Goal: Navigation & Orientation: Find specific page/section

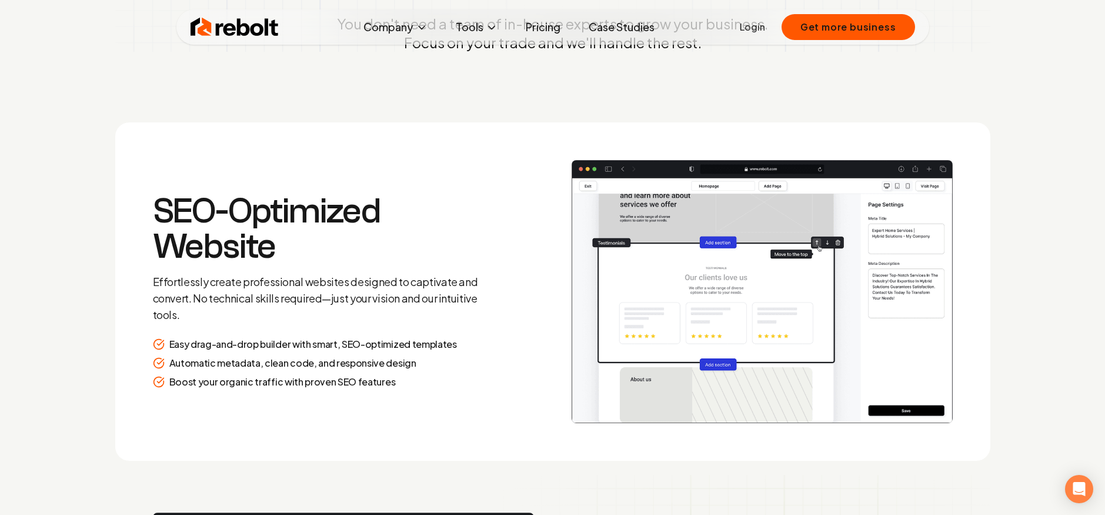
scroll to position [1781, 0]
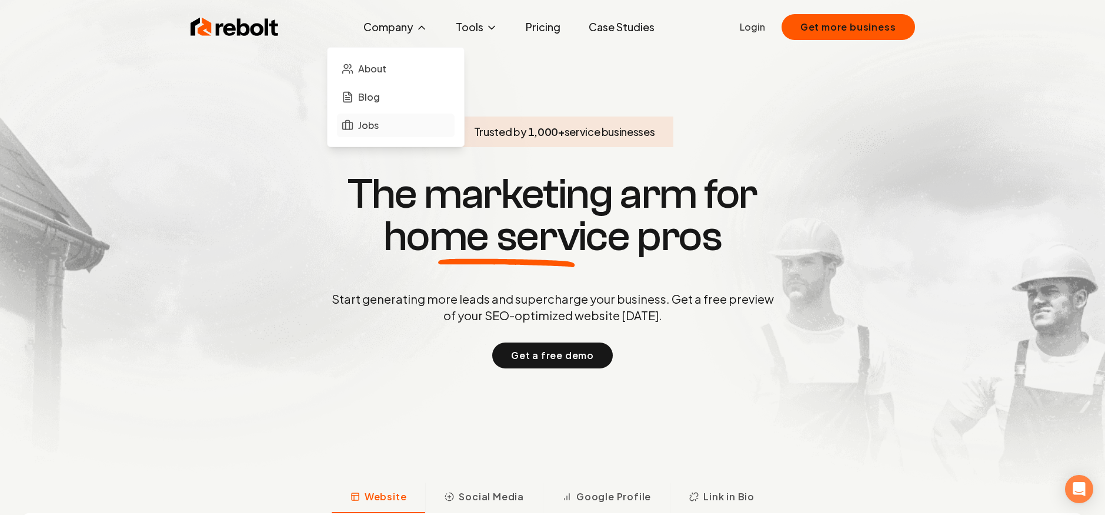
click at [378, 119] on span "Jobs" at bounding box center [368, 125] width 21 height 14
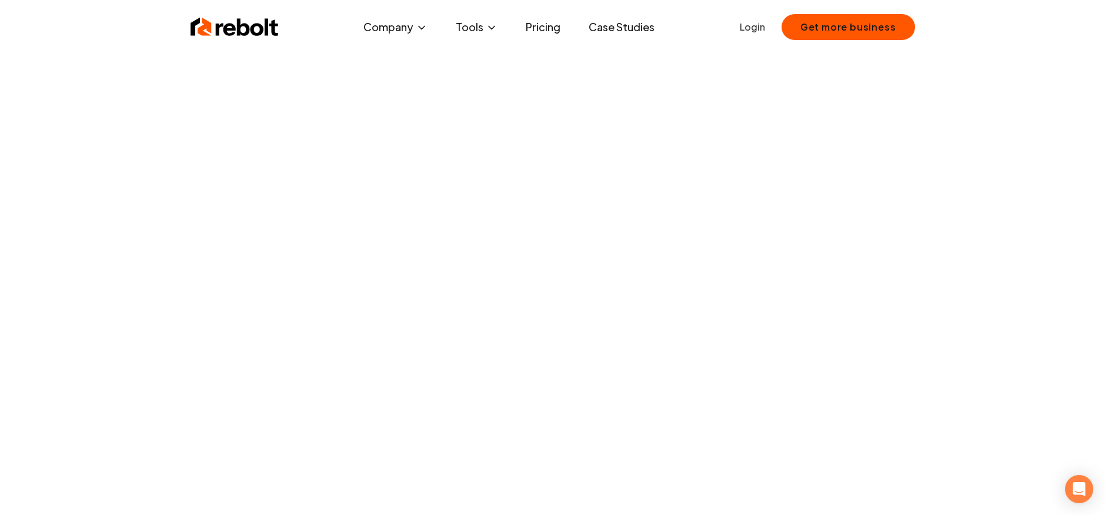
click at [222, 25] on img at bounding box center [235, 27] width 88 height 24
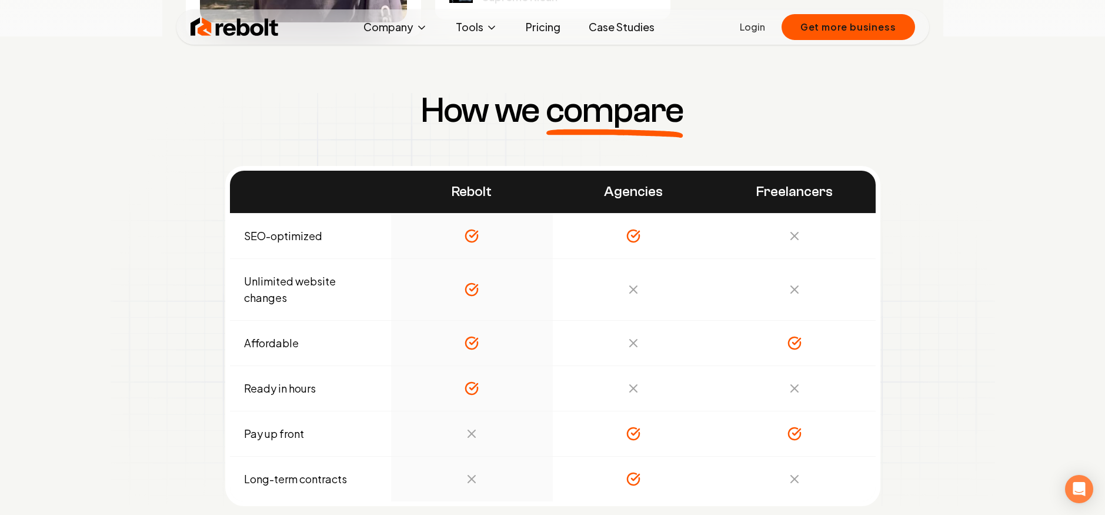
scroll to position [4031, 0]
